Goal: Check status: Check status

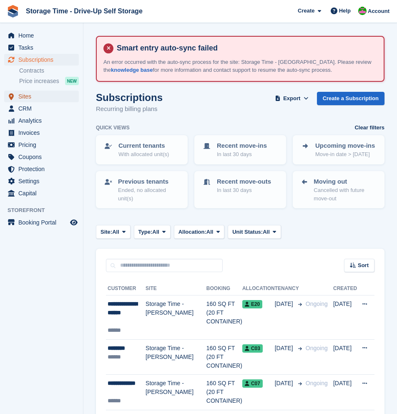
click at [27, 98] on span "Sites" at bounding box center [43, 97] width 50 height 12
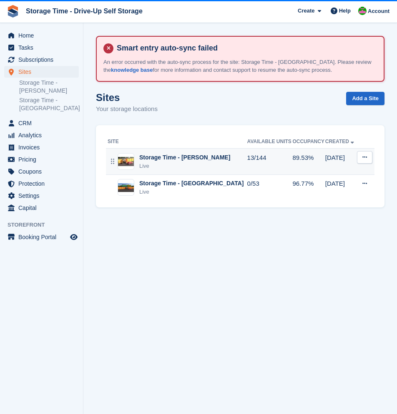
click at [186, 165] on div "Live" at bounding box center [184, 166] width 91 height 8
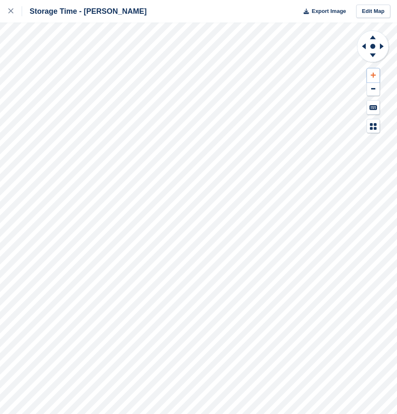
click at [374, 76] on icon at bounding box center [373, 75] width 5 height 6
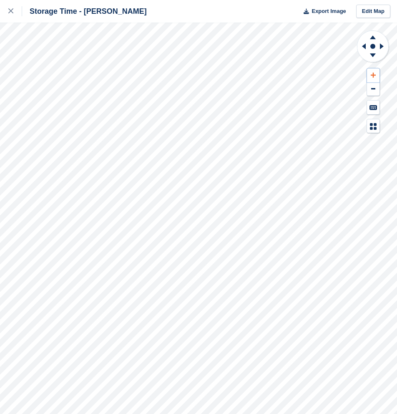
click at [374, 76] on icon at bounding box center [373, 75] width 5 height 6
click at [373, 57] on icon at bounding box center [373, 55] width 6 height 4
click at [373, 39] on icon at bounding box center [373, 36] width 22 height 10
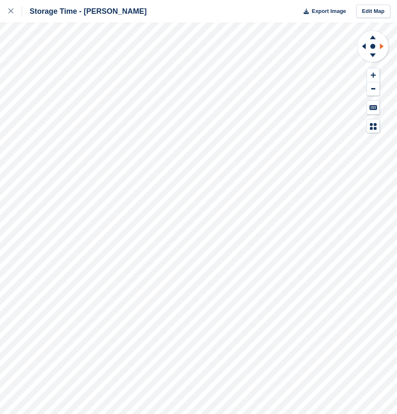
click at [383, 47] on icon at bounding box center [383, 46] width 10 height 22
click at [367, 47] on icon at bounding box center [363, 46] width 10 height 22
click at [7, 11] on link at bounding box center [11, 11] width 22 height 23
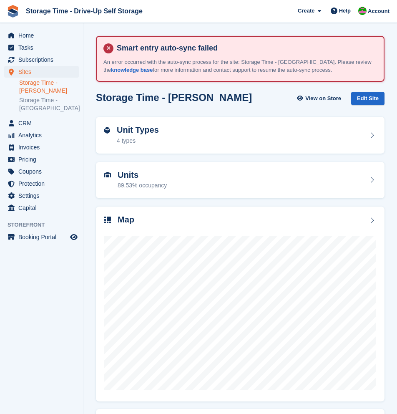
click at [41, 92] on link "Storage Time - [PERSON_NAME]" at bounding box center [49, 87] width 60 height 16
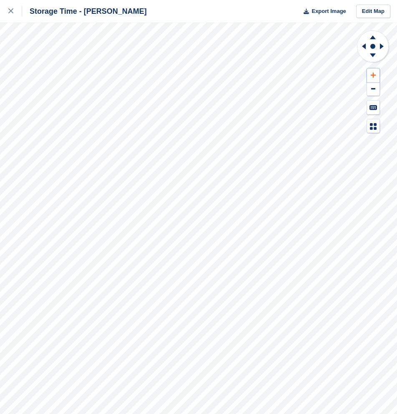
click at [376, 78] on button at bounding box center [373, 75] width 13 height 14
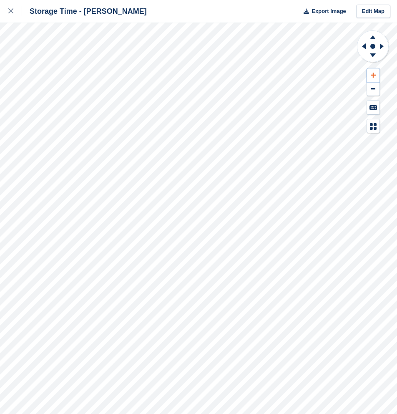
click at [376, 78] on button at bounding box center [373, 75] width 13 height 14
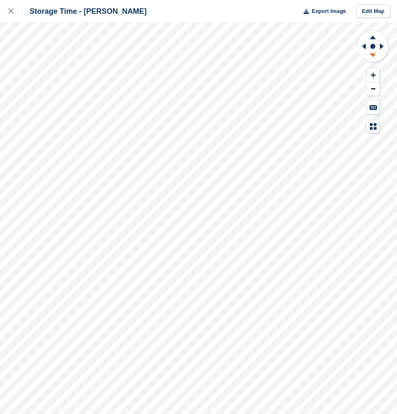
click at [375, 54] on icon at bounding box center [373, 56] width 22 height 10
click at [374, 38] on icon at bounding box center [373, 37] width 6 height 4
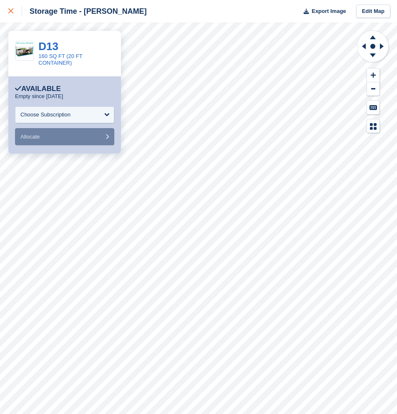
click at [13, 15] on div at bounding box center [15, 11] width 14 height 10
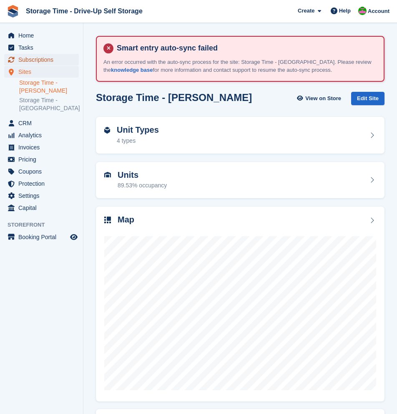
click at [38, 63] on span "Subscriptions" at bounding box center [43, 60] width 50 height 12
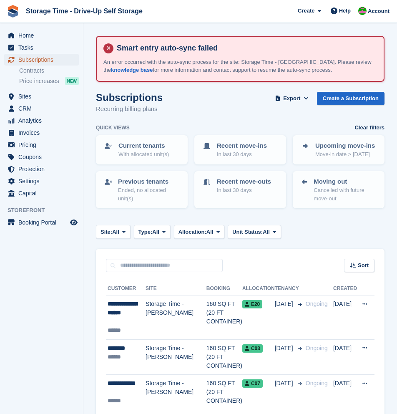
click at [52, 63] on span "Subscriptions" at bounding box center [43, 60] width 50 height 12
click at [326, 234] on div "Site: All All Storage Time - Sharston Storage Time - [GEOGRAPHIC_DATA] Type: Al…" at bounding box center [240, 232] width 289 height 14
click at [27, 99] on span "Sites" at bounding box center [43, 97] width 50 height 12
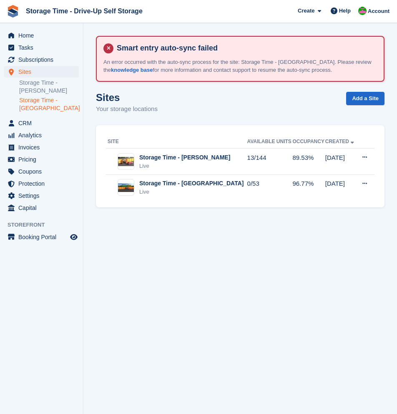
click at [39, 99] on link "Storage Time - [GEOGRAPHIC_DATA]" at bounding box center [49, 104] width 60 height 16
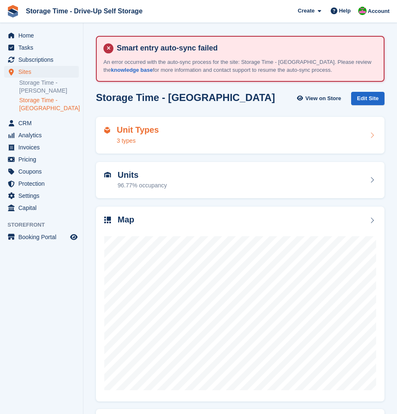
click at [199, 144] on div "Unit Types 3 types" at bounding box center [240, 135] width 272 height 20
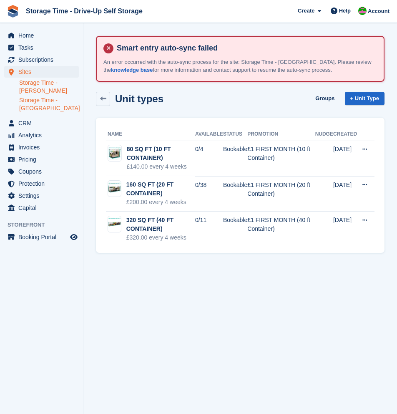
click at [35, 88] on link "Storage Time - [PERSON_NAME]" at bounding box center [49, 87] width 60 height 16
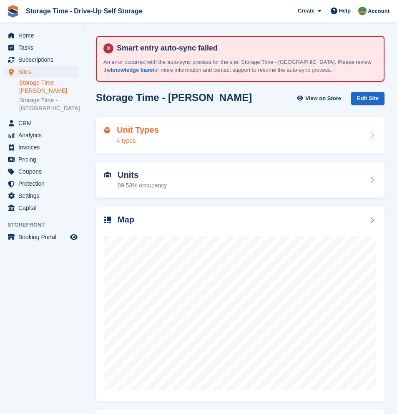
click at [236, 140] on div "Unit Types 4 types" at bounding box center [240, 135] width 272 height 20
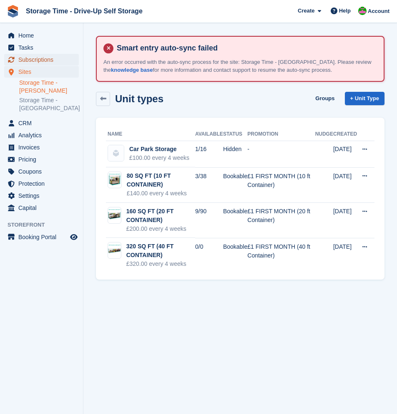
click at [30, 63] on span "Subscriptions" at bounding box center [43, 60] width 50 height 12
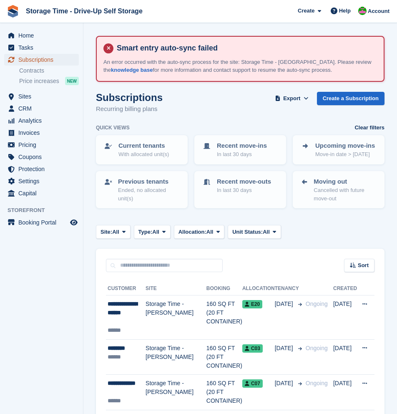
click at [28, 60] on span "Subscriptions" at bounding box center [43, 60] width 50 height 12
click at [126, 230] on icon at bounding box center [123, 231] width 3 height 5
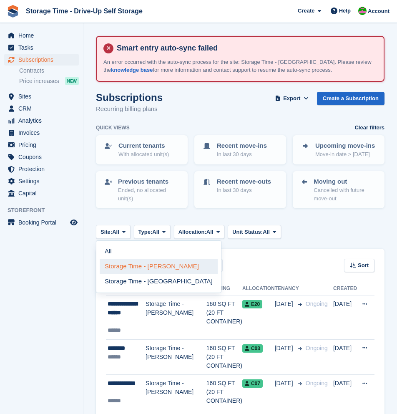
click at [134, 272] on link "Storage Time - [PERSON_NAME]" at bounding box center [159, 266] width 118 height 15
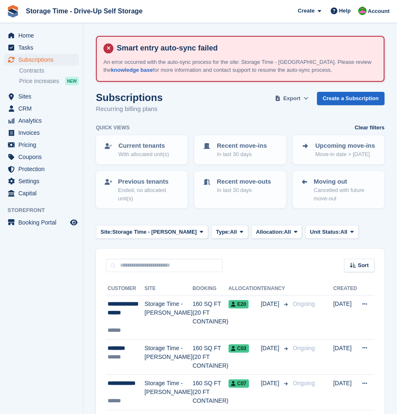
click at [302, 98] on span at bounding box center [306, 98] width 8 height 8
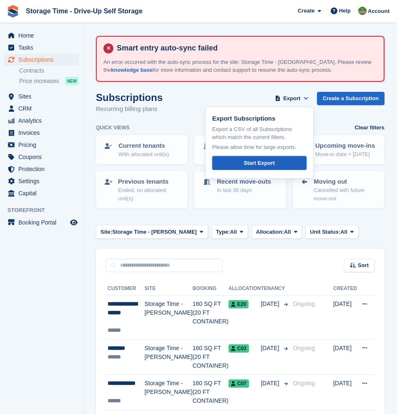
click at [273, 164] on div "Start Export" at bounding box center [259, 163] width 31 height 8
click at [185, 101] on div "Subscriptions Recurring billing plans Export Export Subscriptions Export a CSV …" at bounding box center [240, 108] width 289 height 32
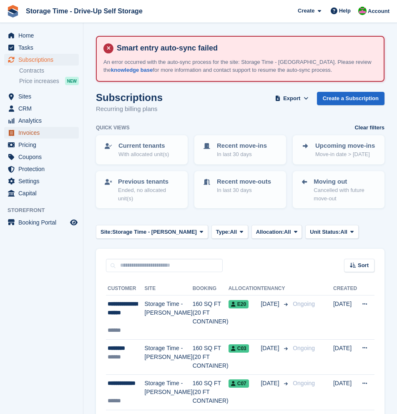
click at [43, 134] on span "Invoices" at bounding box center [43, 133] width 50 height 12
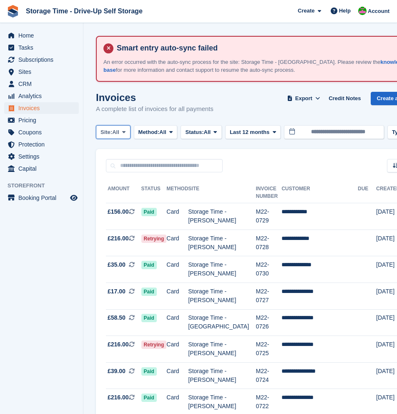
click at [119, 133] on span "All" at bounding box center [115, 132] width 7 height 8
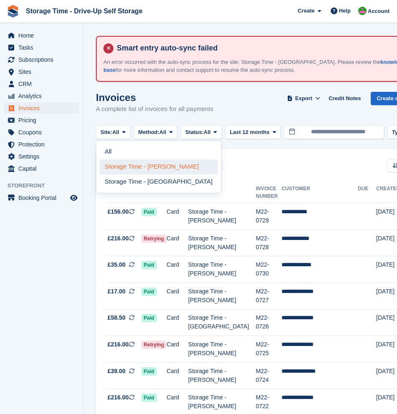
click at [137, 167] on link "Storage Time - [PERSON_NAME]" at bounding box center [159, 166] width 118 height 15
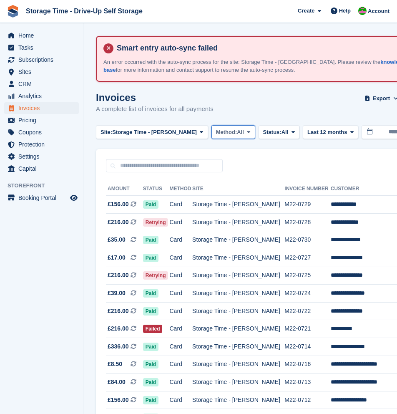
click at [216, 131] on span "Method:" at bounding box center [226, 132] width 21 height 8
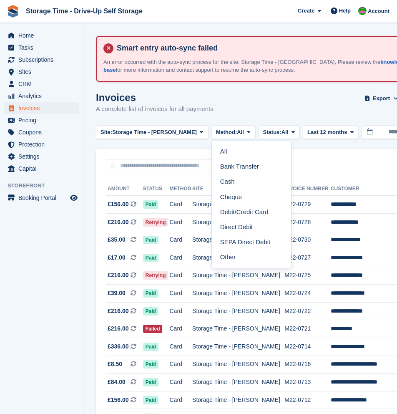
click at [256, 110] on div "Invoices A complete list of invoices for all payments Export Export Invoices Ex…" at bounding box center [301, 108] width 410 height 32
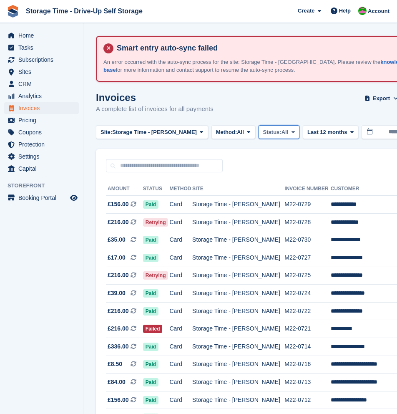
click at [267, 134] on span "Status:" at bounding box center [272, 132] width 18 height 8
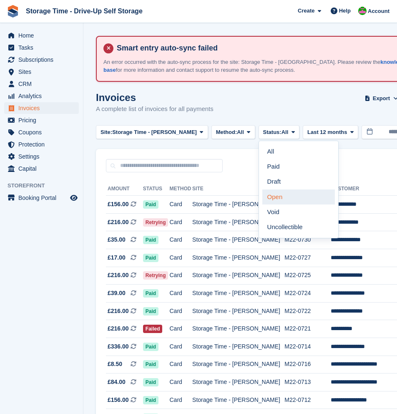
click at [269, 200] on link "Open" at bounding box center [299, 197] width 73 height 15
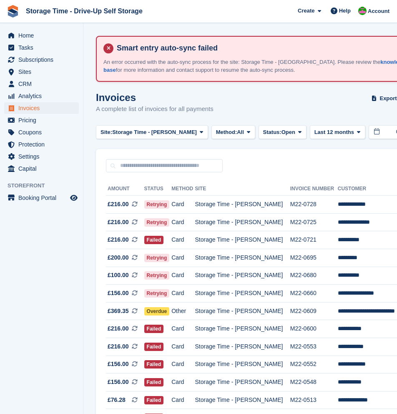
click at [286, 107] on div "Invoices A complete list of invoices for all payments Export Export Invoices Ex…" at bounding box center [304, 108] width 417 height 32
click at [380, 97] on span "Export" at bounding box center [388, 98] width 17 height 8
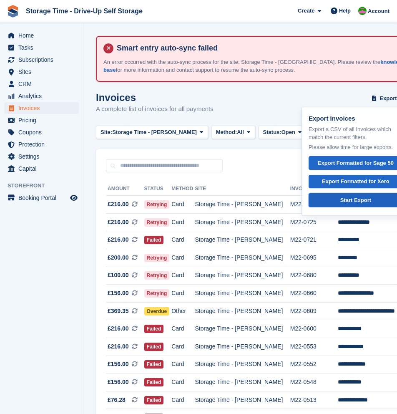
click at [345, 196] on div "Start Export" at bounding box center [356, 200] width 31 height 8
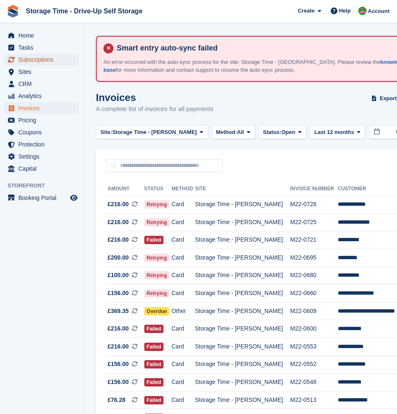
click at [28, 59] on span "Subscriptions" at bounding box center [43, 60] width 50 height 12
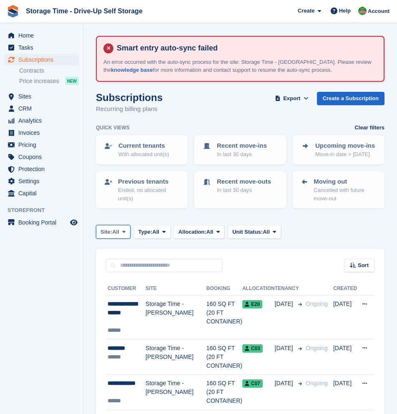
click at [122, 229] on button "Site: All" at bounding box center [113, 232] width 35 height 14
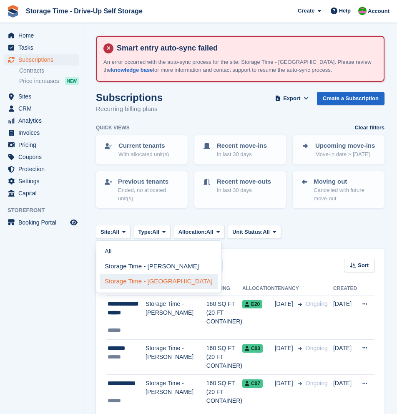
click at [154, 279] on link "Storage Time - [GEOGRAPHIC_DATA]" at bounding box center [159, 281] width 118 height 15
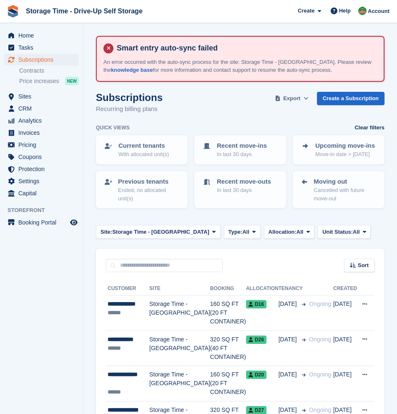
click at [288, 95] on span "Export" at bounding box center [291, 98] width 17 height 8
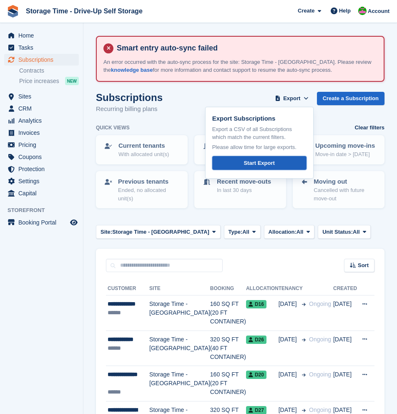
click at [278, 167] on link "Start Export" at bounding box center [259, 163] width 94 height 14
click at [32, 136] on span "Invoices" at bounding box center [43, 133] width 50 height 12
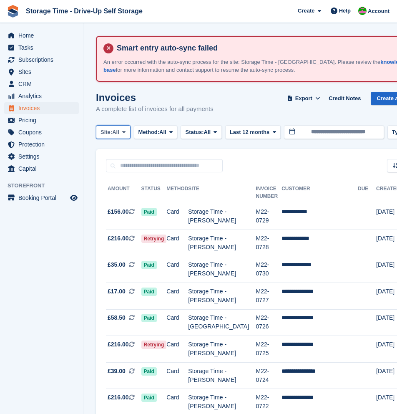
click at [125, 129] on icon at bounding box center [123, 131] width 3 height 5
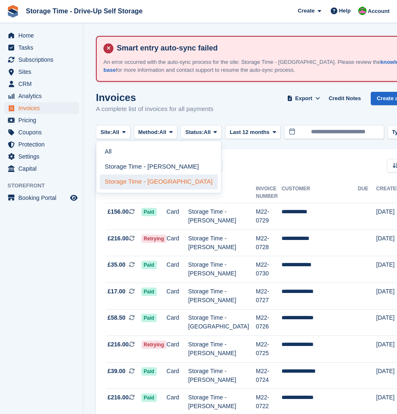
click at [138, 184] on link "Storage Time - [GEOGRAPHIC_DATA]" at bounding box center [159, 181] width 118 height 15
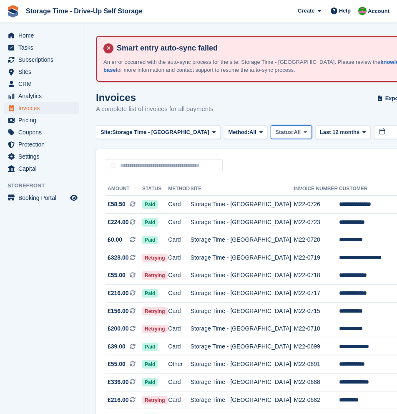
click at [294, 132] on span "All" at bounding box center [297, 132] width 7 height 8
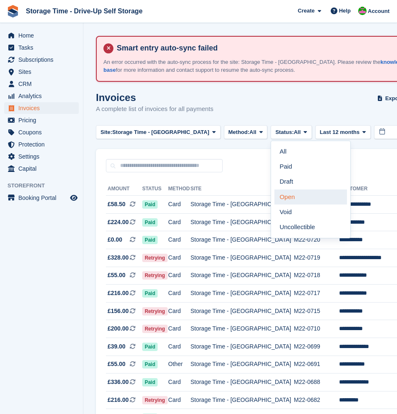
click at [283, 199] on link "Open" at bounding box center [311, 197] width 73 height 15
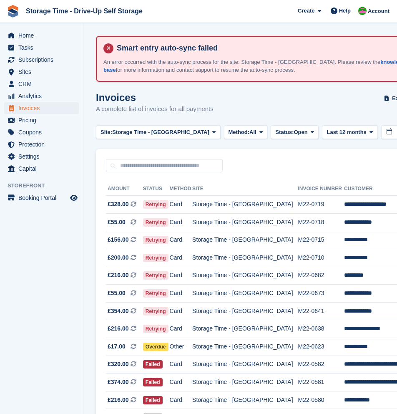
click at [305, 103] on div "Invoices A complete list of invoices for all payments Export Export Invoices Ex…" at bounding box center [310, 108] width 429 height 32
click at [392, 102] on span "Export" at bounding box center [400, 98] width 17 height 8
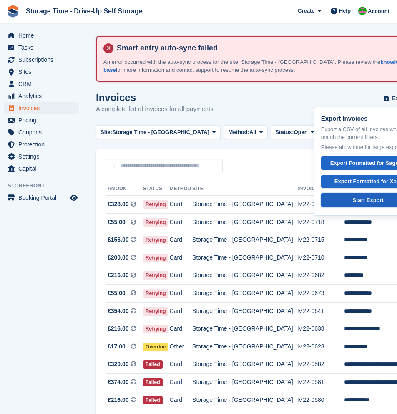
click at [353, 198] on div "Start Export" at bounding box center [368, 200] width 31 height 8
click at [39, 61] on span "Subscriptions" at bounding box center [43, 60] width 50 height 12
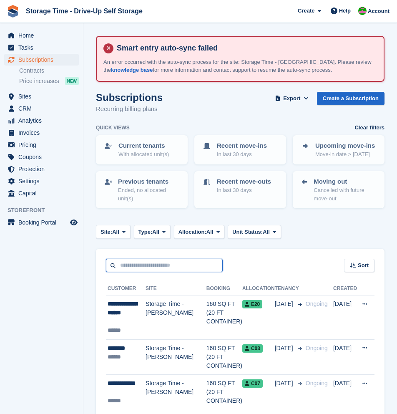
click at [160, 265] on input "text" at bounding box center [164, 266] width 117 height 14
paste input "**********"
type input "**********"
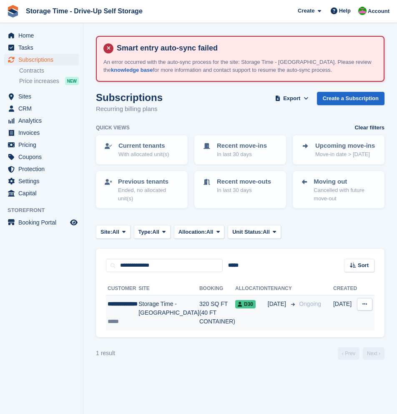
click at [200, 313] on td "320 SQ FT (40 FT CONTAINER)" at bounding box center [218, 313] width 36 height 35
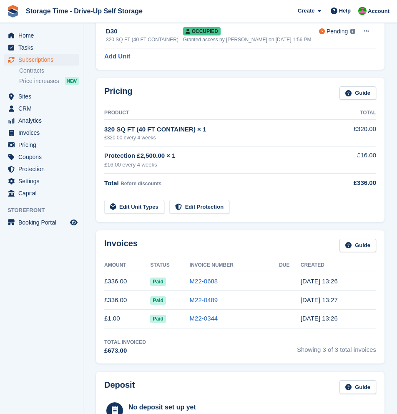
scroll to position [132, 0]
